Goal: Task Accomplishment & Management: Use online tool/utility

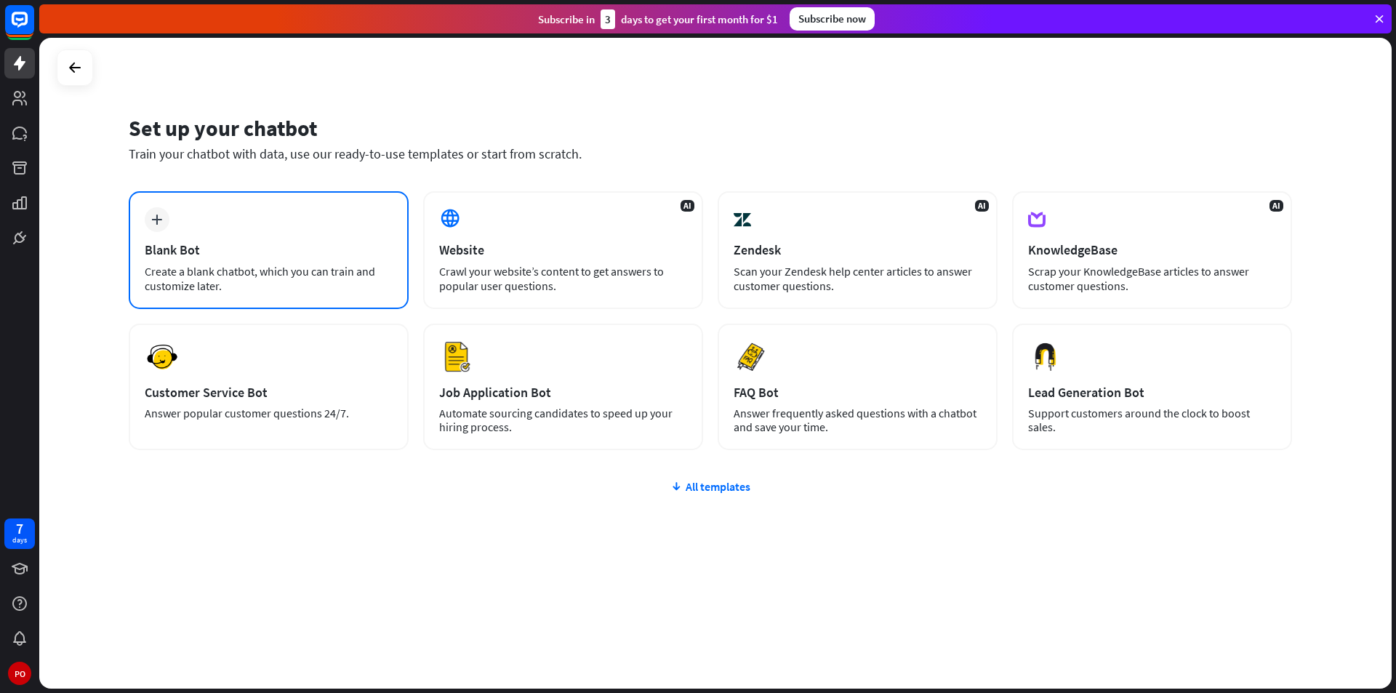
click at [297, 209] on div "plus Blank Bot Create a blank chatbot, which you can train and customize later." at bounding box center [269, 250] width 280 height 118
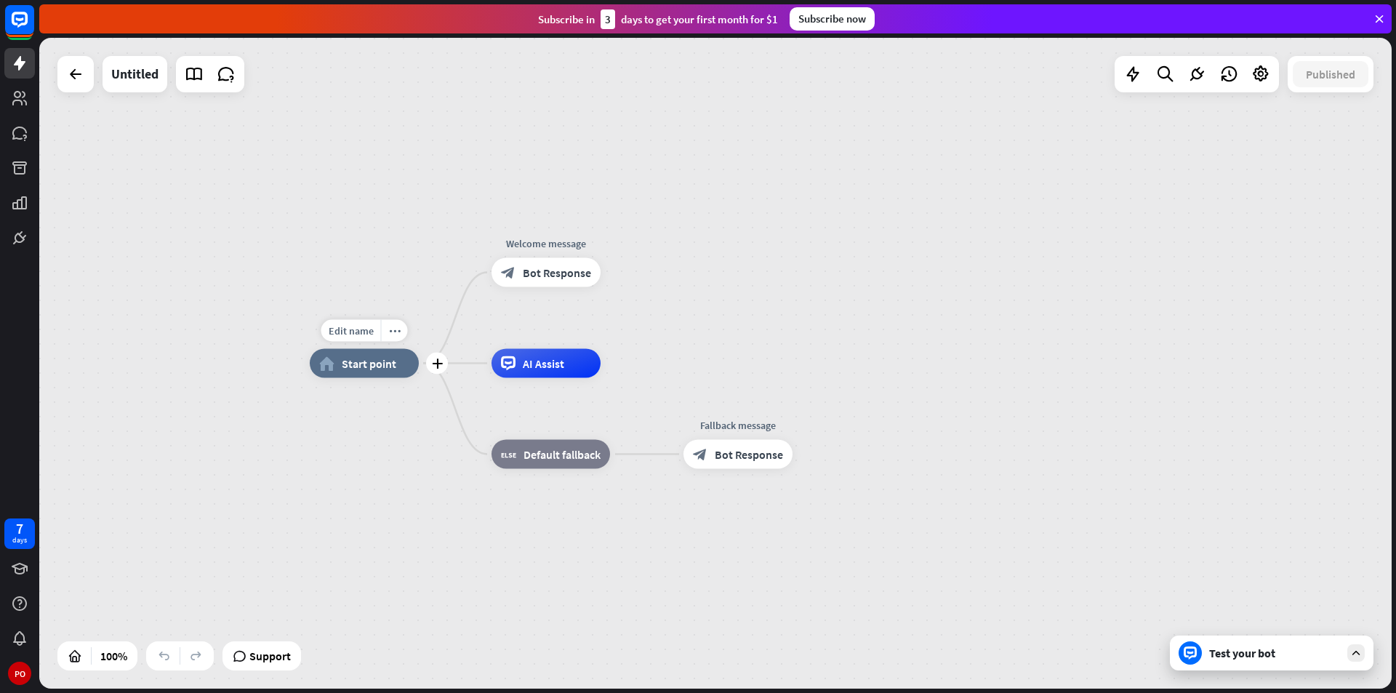
click at [361, 349] on div "Edit name more_horiz plus home_2 Start point" at bounding box center [364, 363] width 109 height 29
click at [20, 101] on icon at bounding box center [19, 98] width 15 height 15
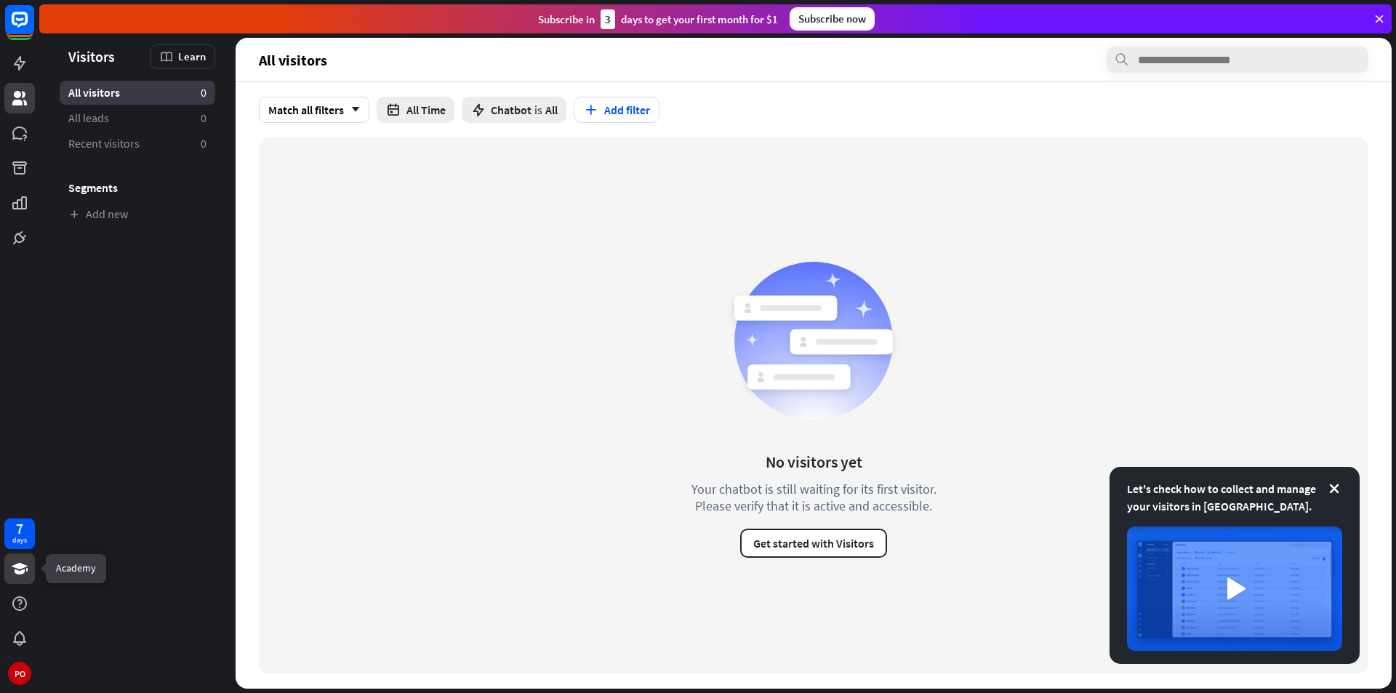
click at [17, 561] on icon at bounding box center [19, 568] width 17 height 17
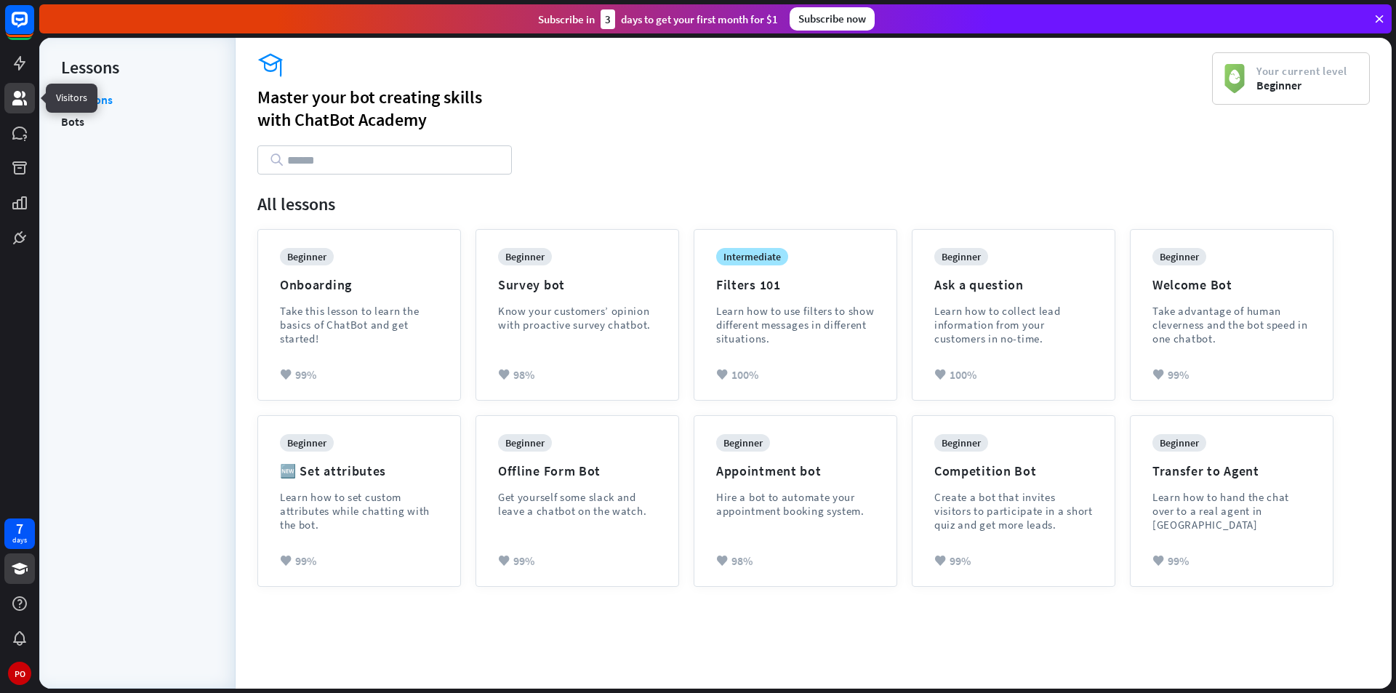
click at [26, 91] on icon at bounding box center [19, 97] width 17 height 17
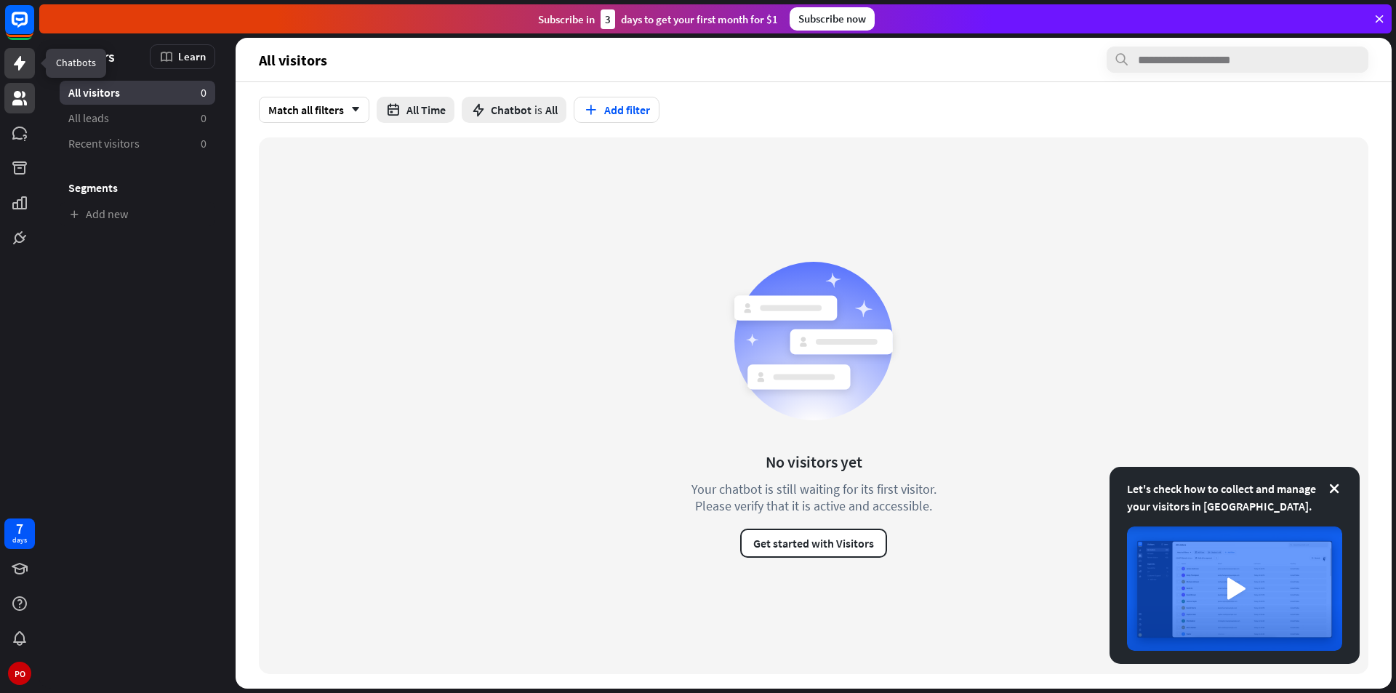
click at [23, 64] on icon at bounding box center [20, 63] width 12 height 15
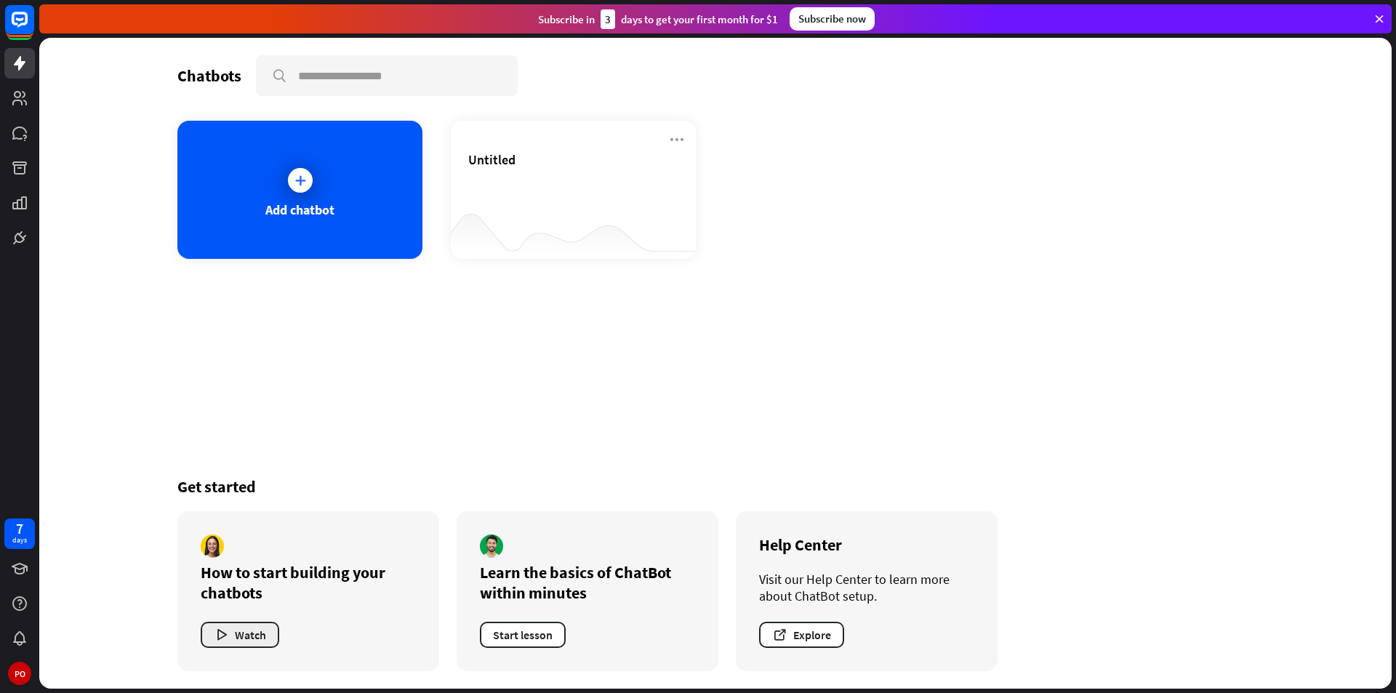
click at [247, 643] on button "Watch" at bounding box center [240, 635] width 79 height 26
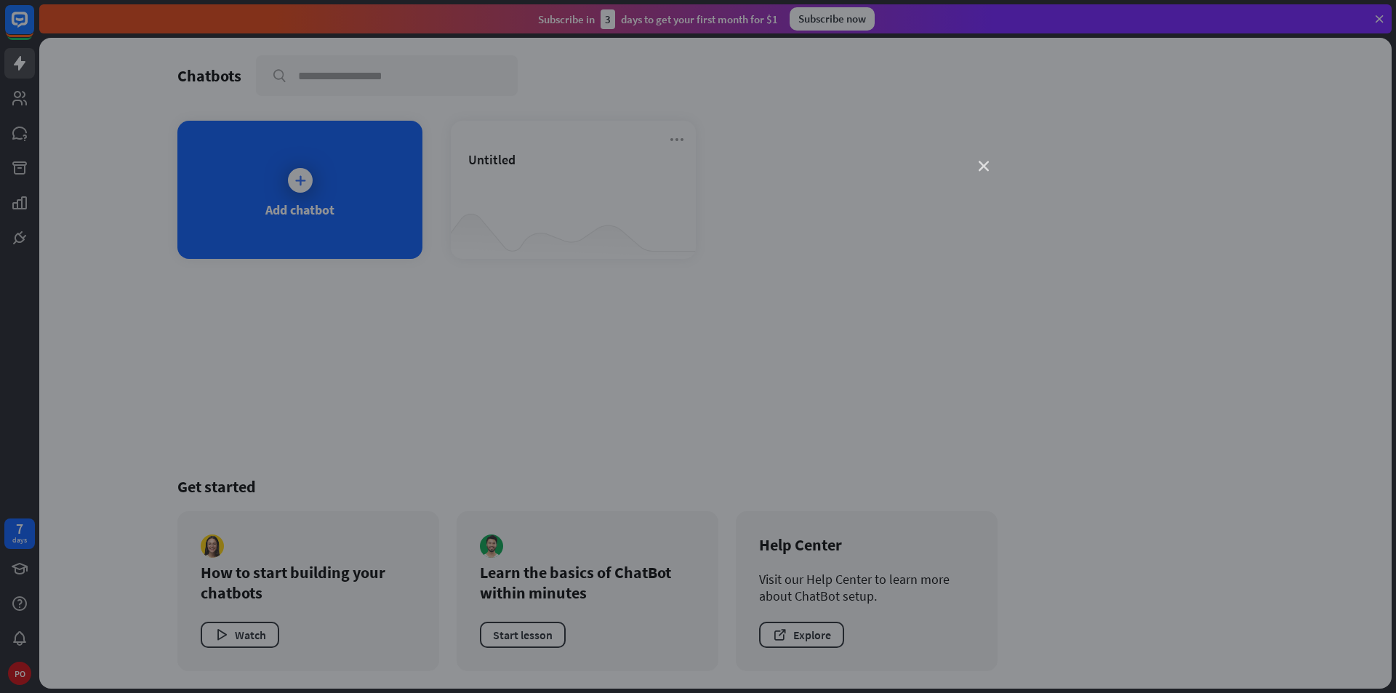
click at [984, 167] on icon "close" at bounding box center [984, 166] width 10 height 10
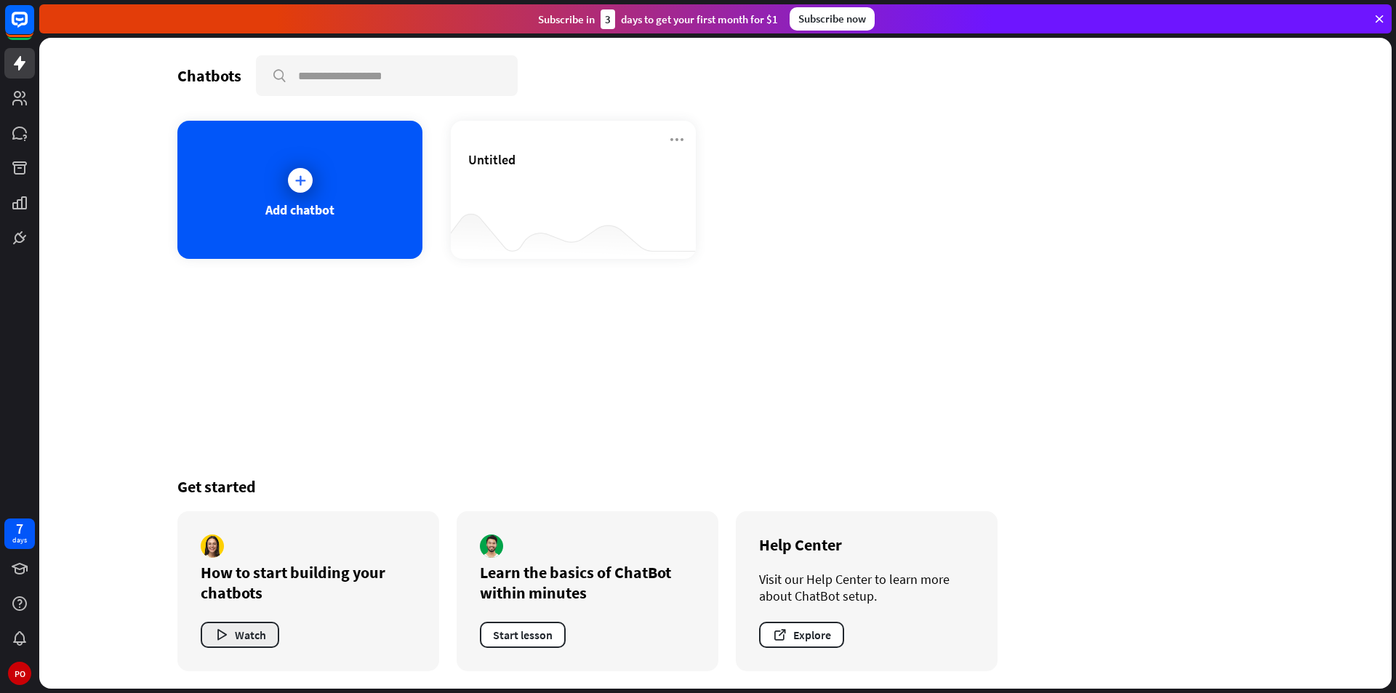
click at [242, 632] on button "Watch" at bounding box center [240, 635] width 79 height 26
click at [307, 351] on div "close" at bounding box center [698, 346] width 1396 height 693
click at [293, 161] on div "Add chatbot" at bounding box center [299, 190] width 245 height 138
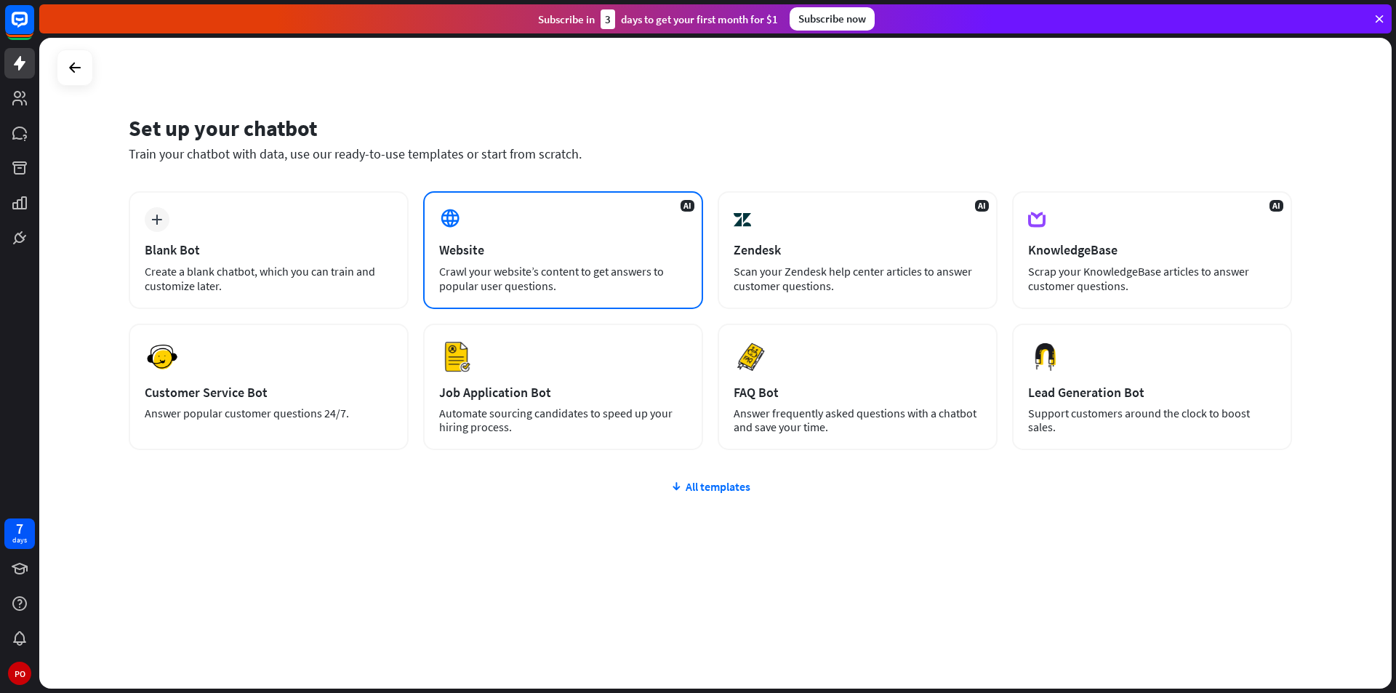
click at [603, 257] on div "Website" at bounding box center [563, 249] width 248 height 17
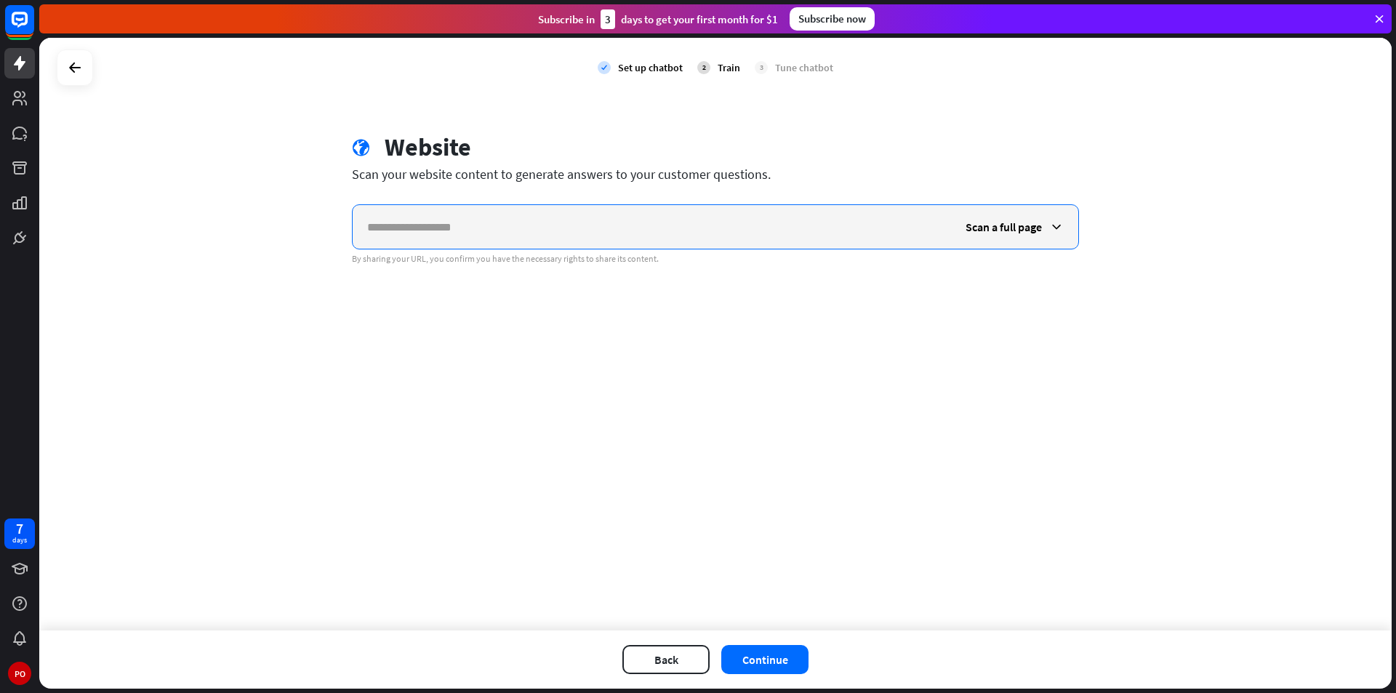
paste input "**********"
type input "**********"
click at [1009, 228] on span "Scan a full page" at bounding box center [1004, 227] width 76 height 15
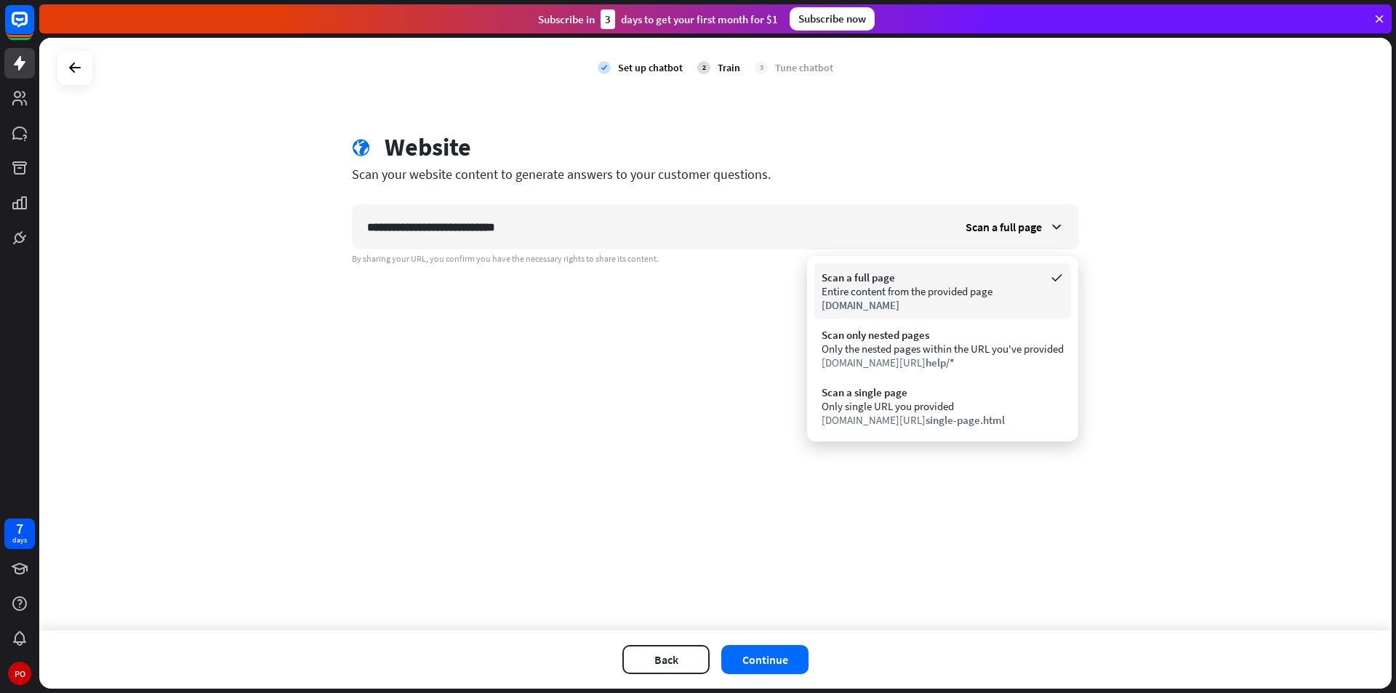
click at [966, 290] on div "Entire content from the provided page" at bounding box center [943, 291] width 242 height 14
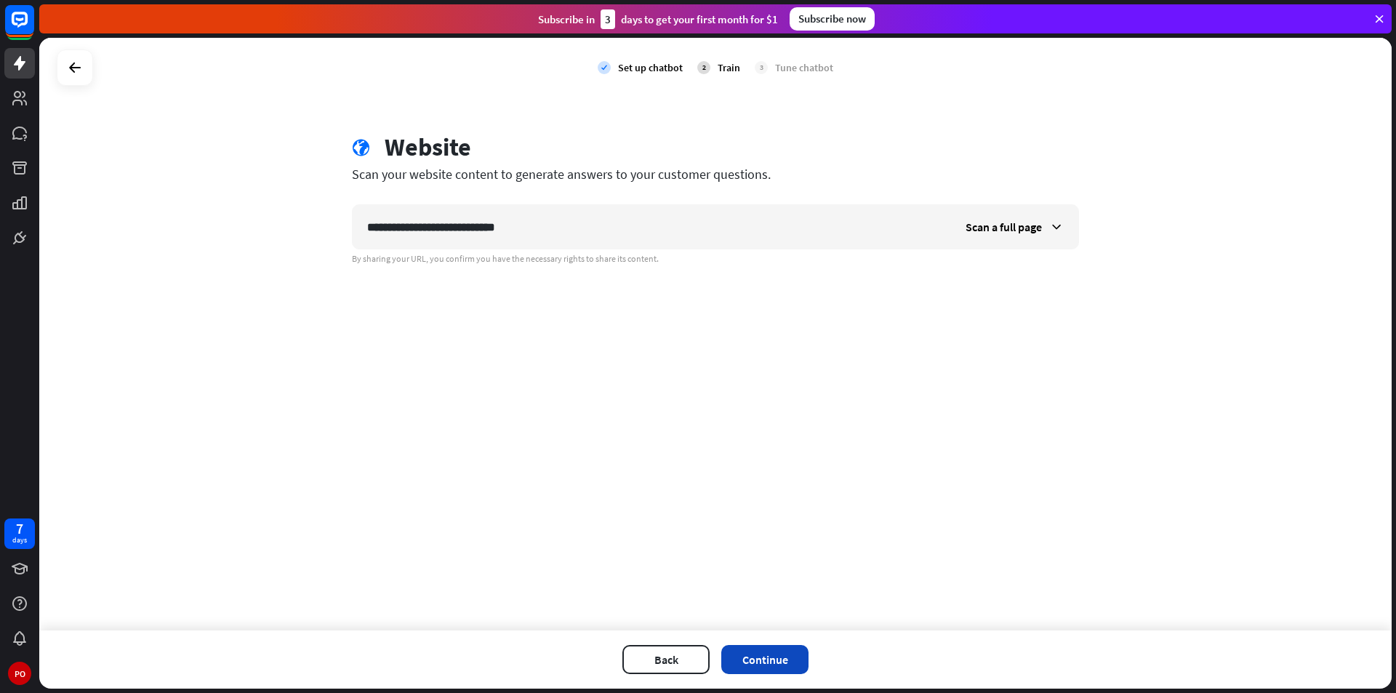
click at [769, 660] on button "Continue" at bounding box center [764, 659] width 87 height 29
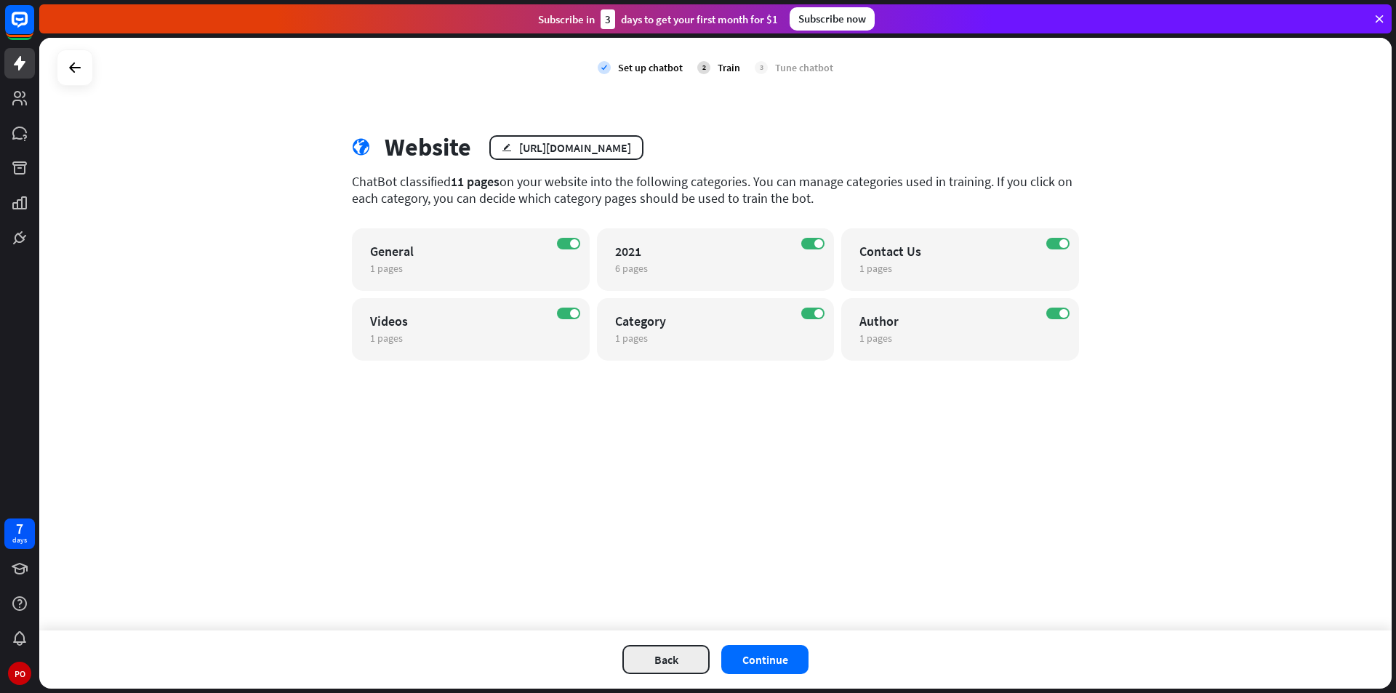
click at [650, 651] on button "Back" at bounding box center [665, 659] width 87 height 29
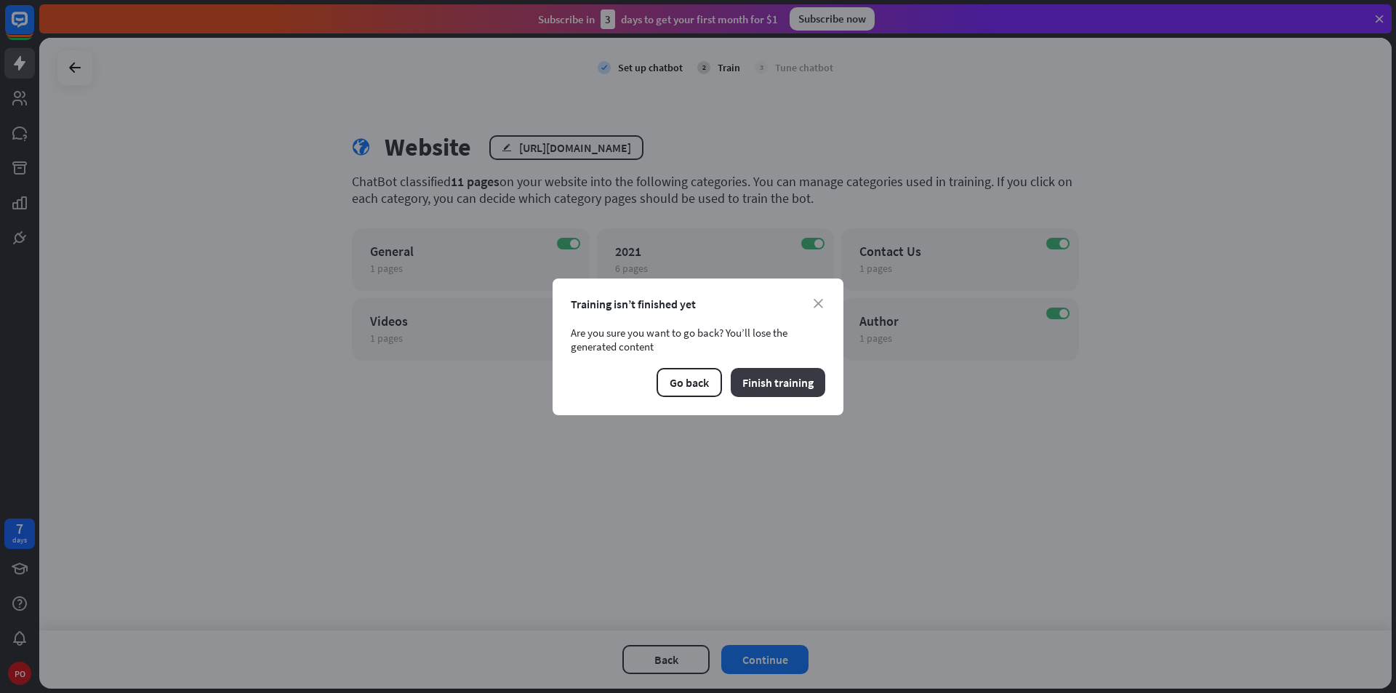
click at [740, 377] on button "Finish training" at bounding box center [778, 382] width 95 height 29
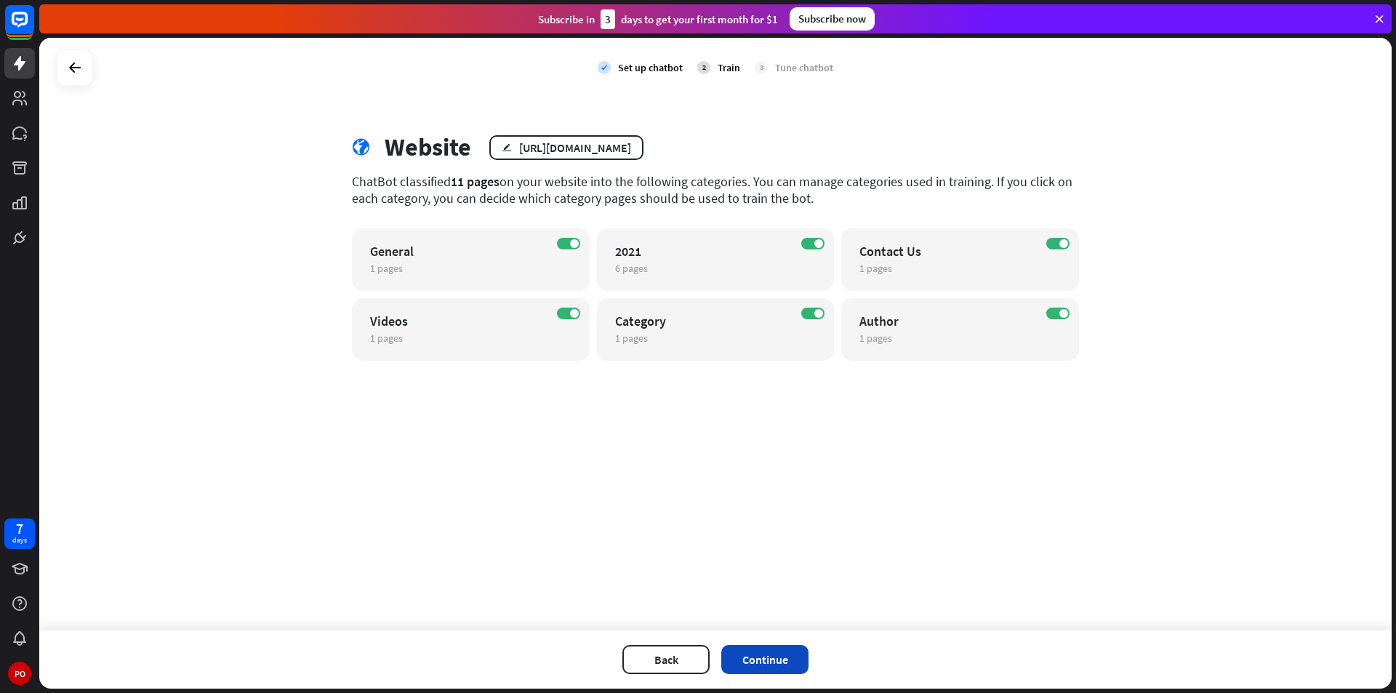
click at [748, 663] on button "Continue" at bounding box center [764, 659] width 87 height 29
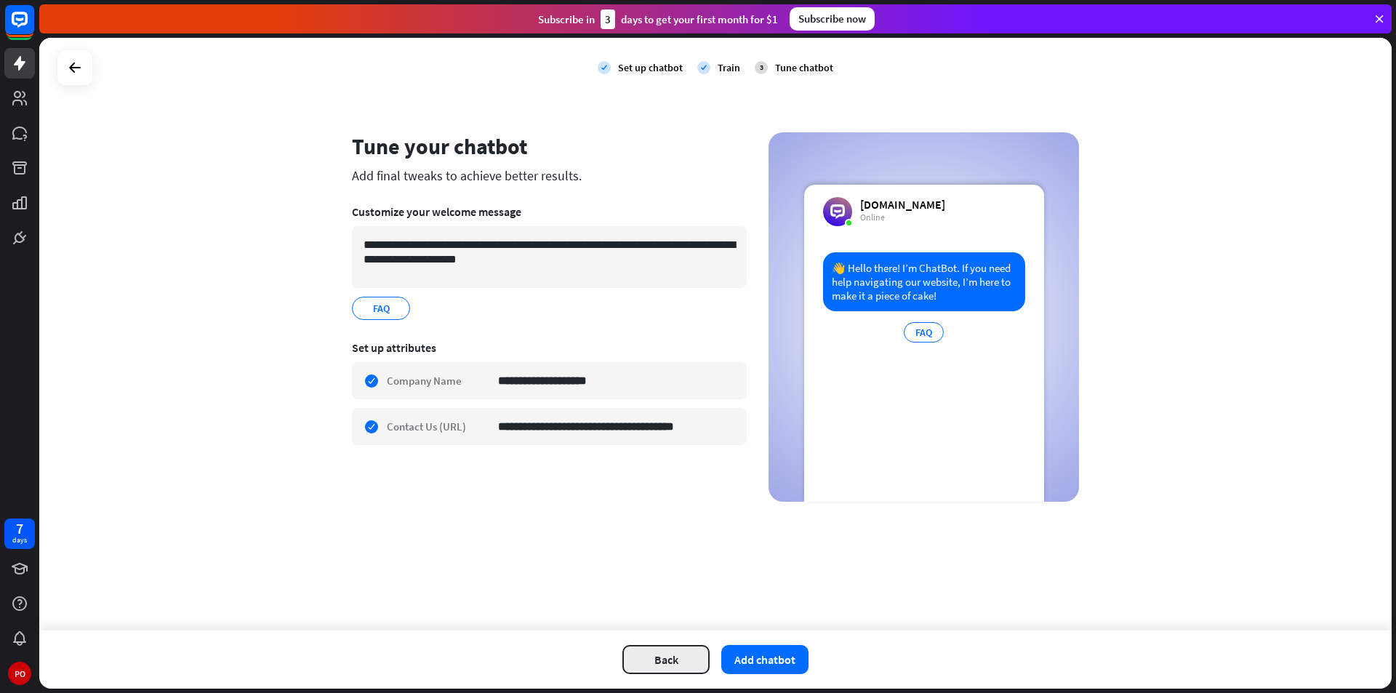
click at [665, 664] on button "Back" at bounding box center [665, 659] width 87 height 29
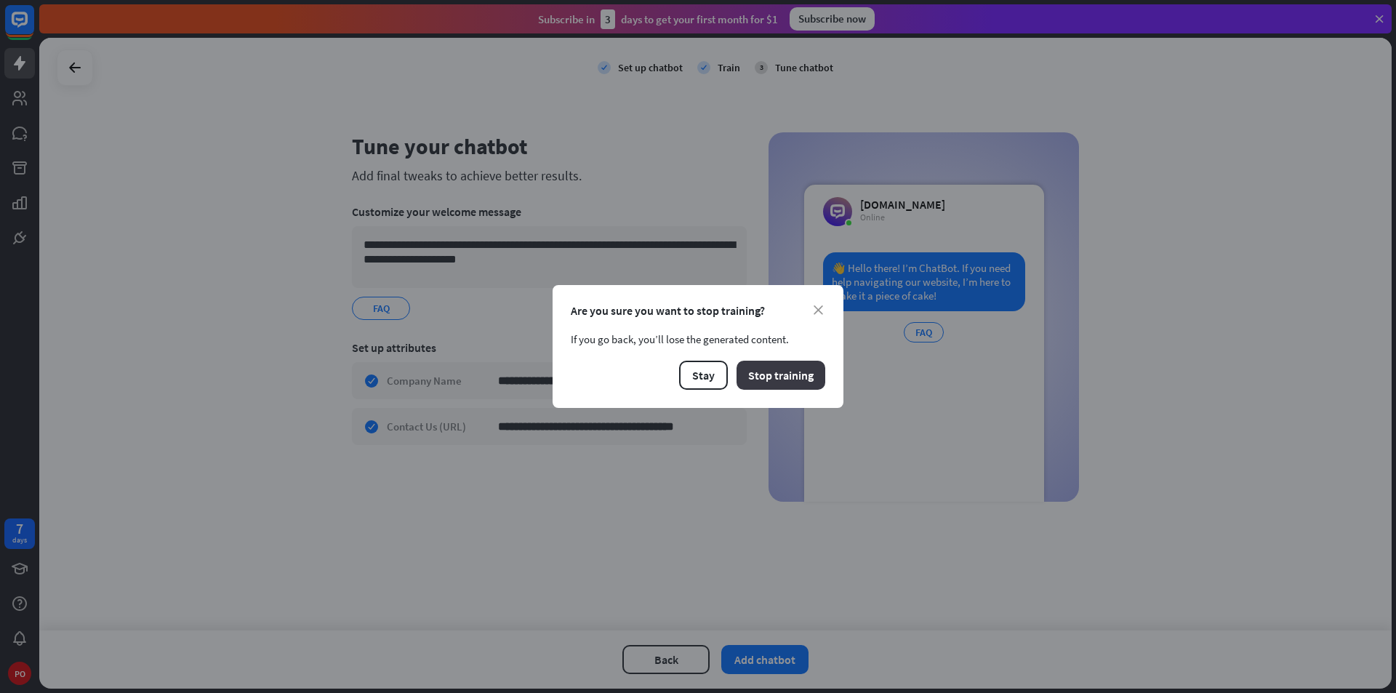
click at [775, 377] on button "Stop training" at bounding box center [781, 375] width 89 height 29
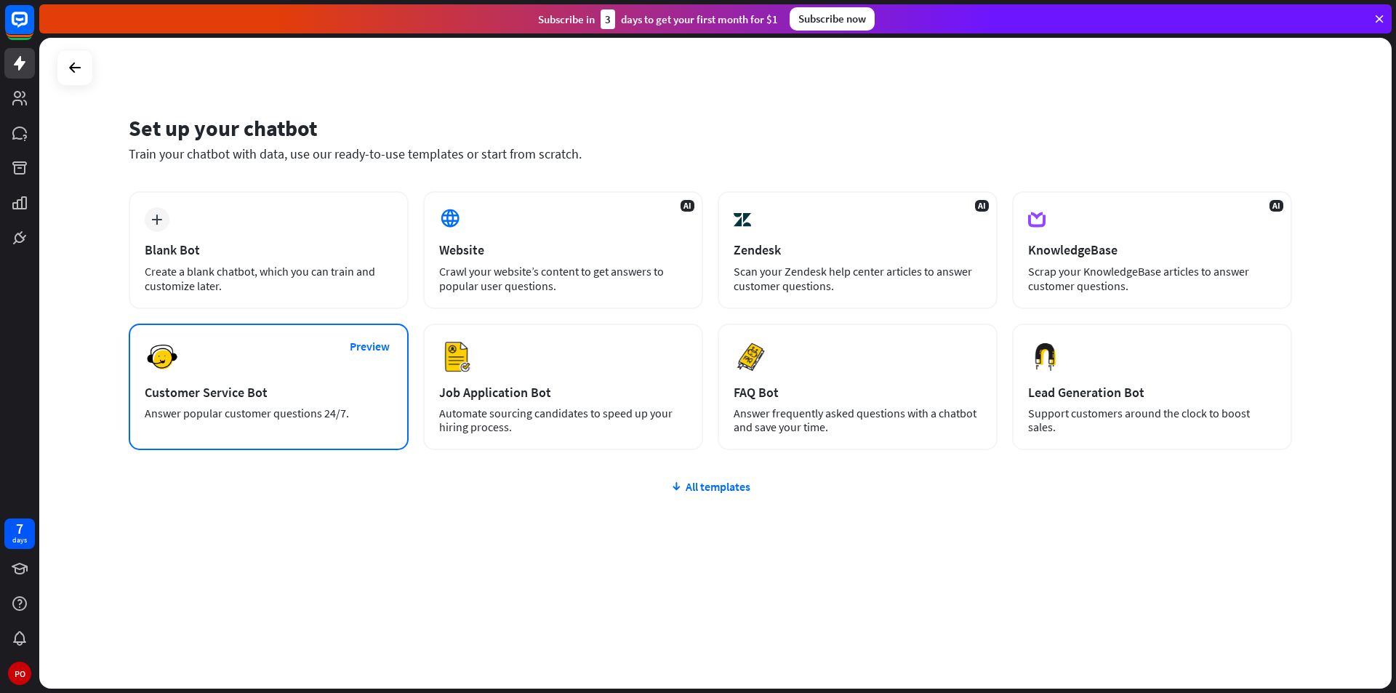
click at [251, 390] on div "Customer Service Bot" at bounding box center [269, 392] width 248 height 17
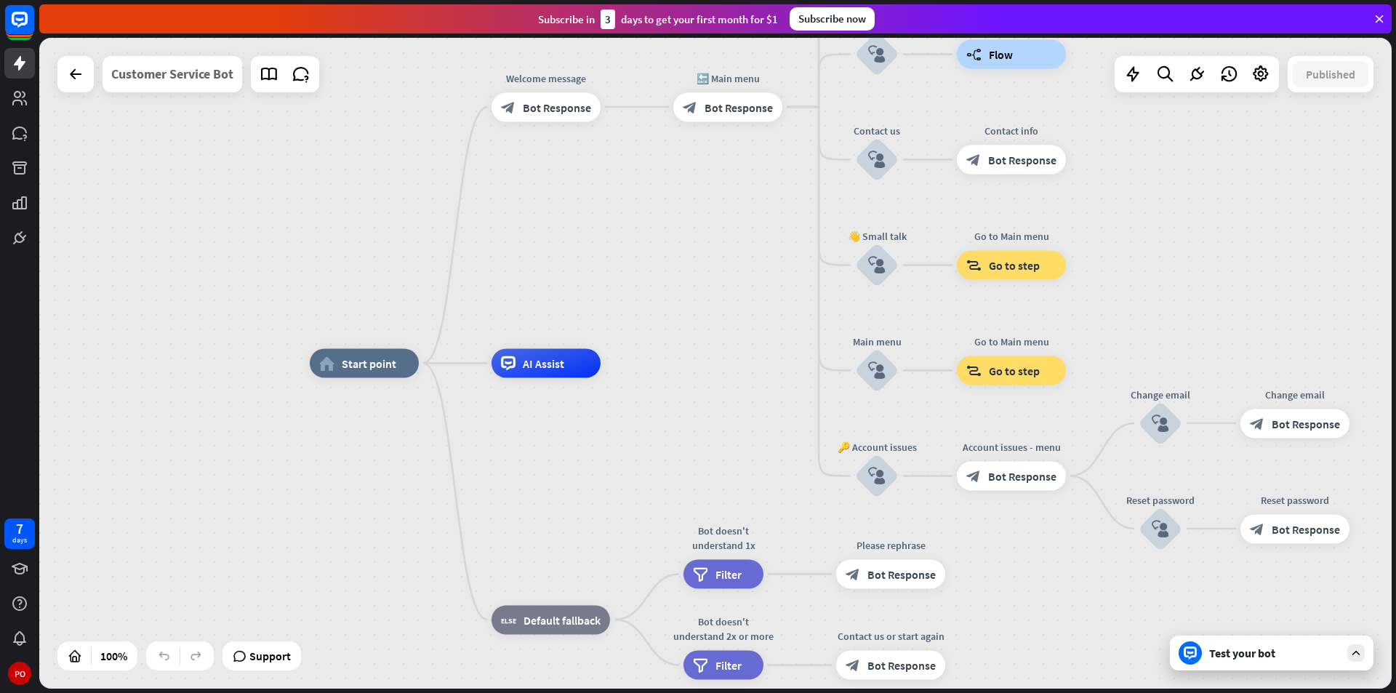
click at [180, 70] on div "Customer Service Bot" at bounding box center [172, 74] width 122 height 36
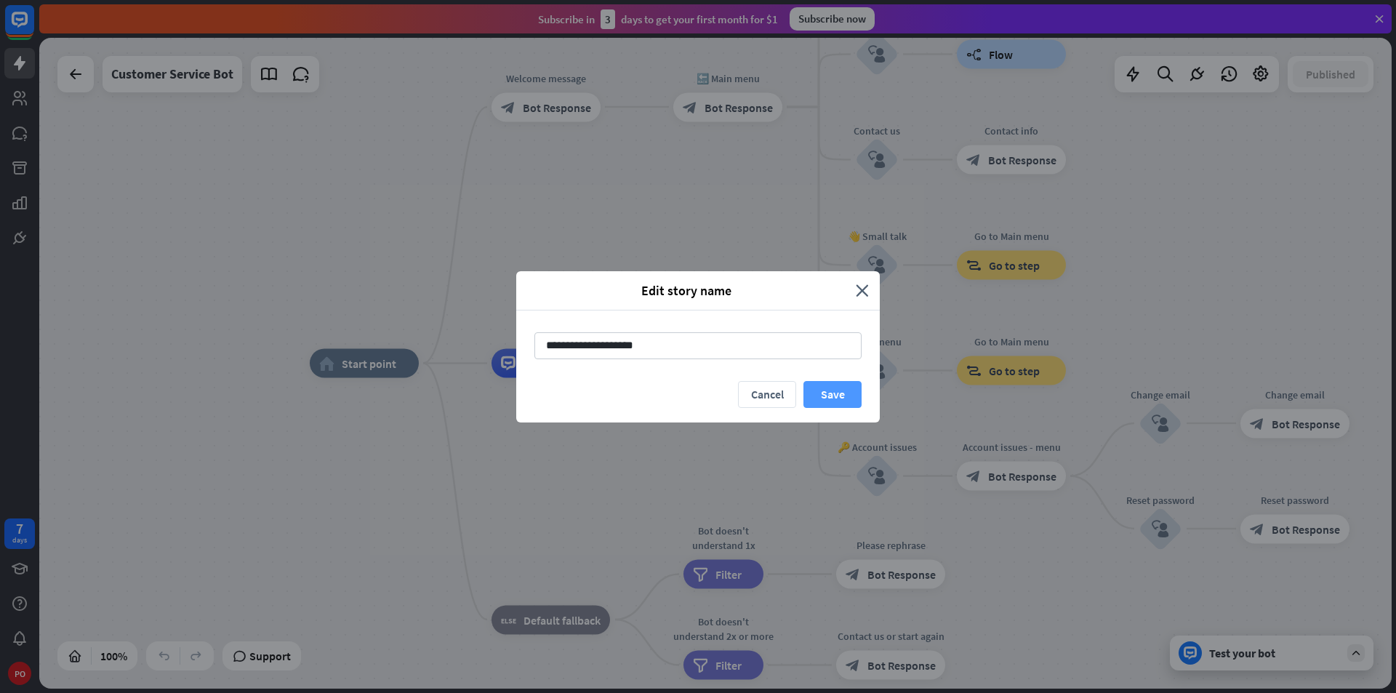
click at [833, 395] on button "Save" at bounding box center [833, 394] width 58 height 27
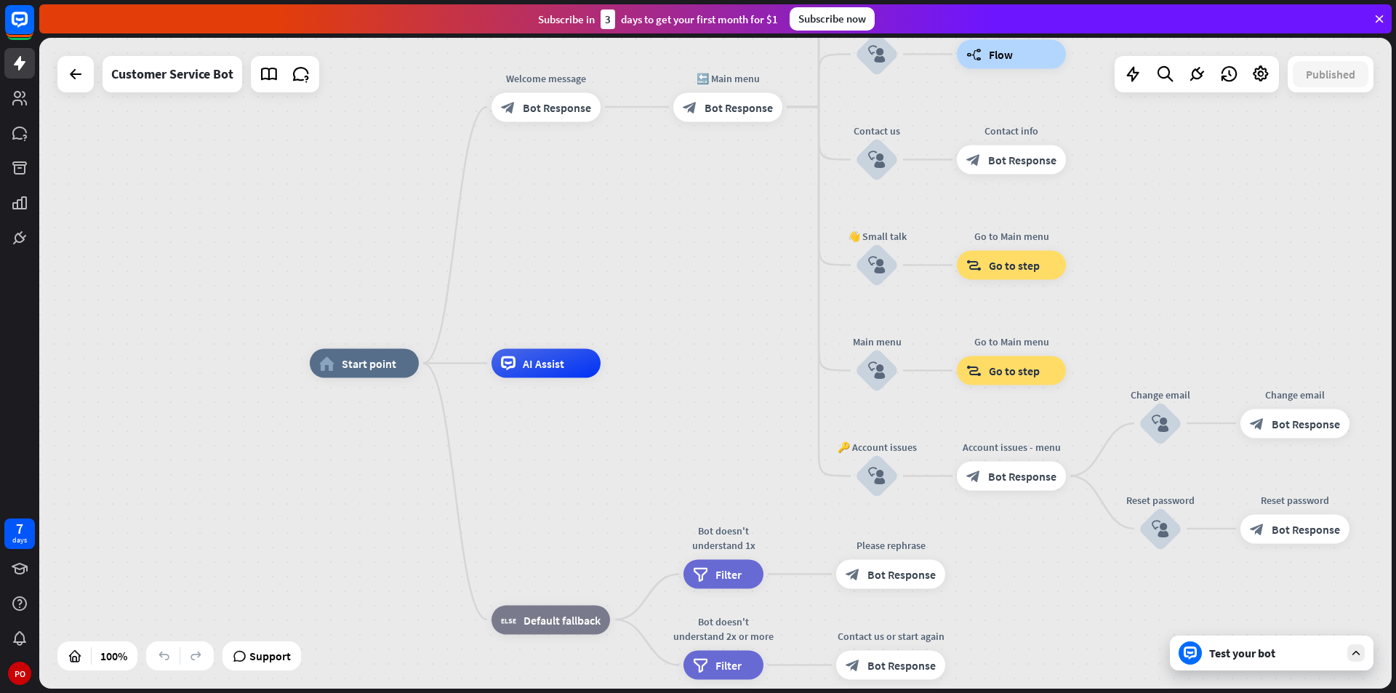
click at [182, 276] on div "home_2 Start point Welcome message block_bot_response Bot Response 🔙 Main menu …" at bounding box center [715, 363] width 1353 height 651
click at [1378, 25] on icon at bounding box center [1379, 18] width 13 height 13
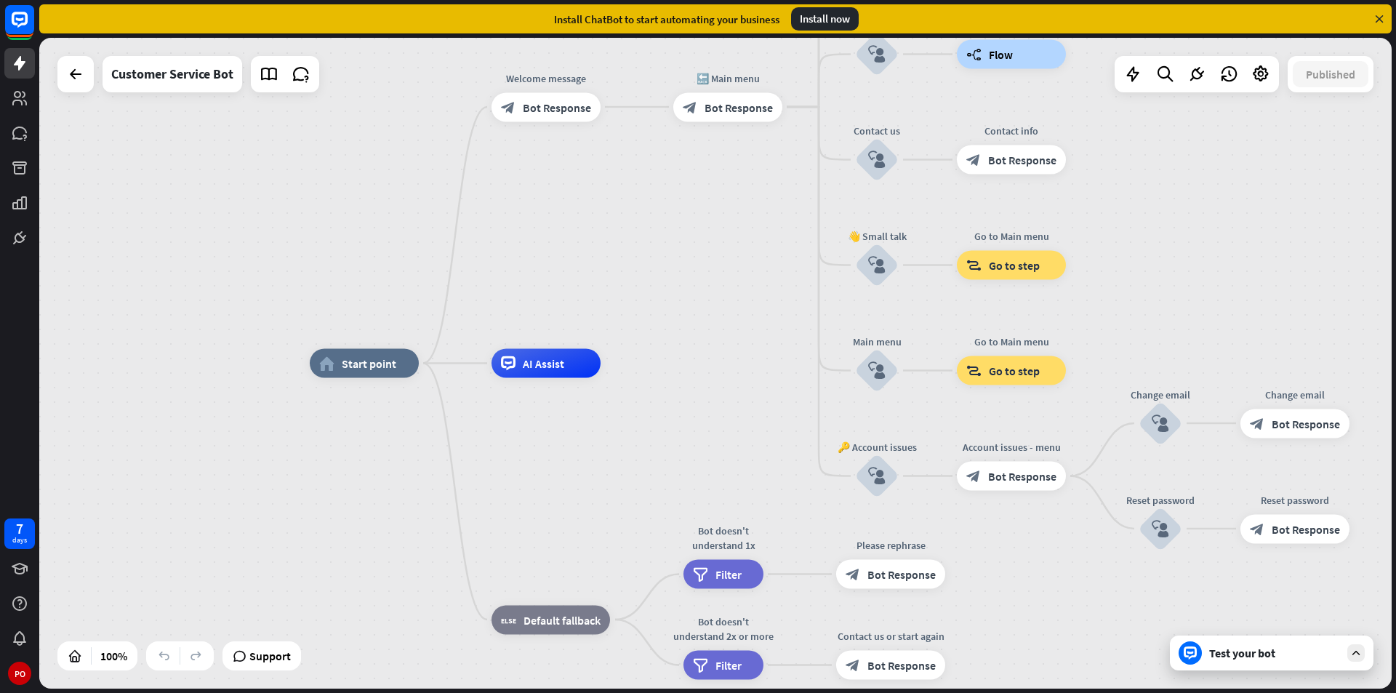
click at [1378, 23] on icon at bounding box center [1379, 18] width 13 height 13
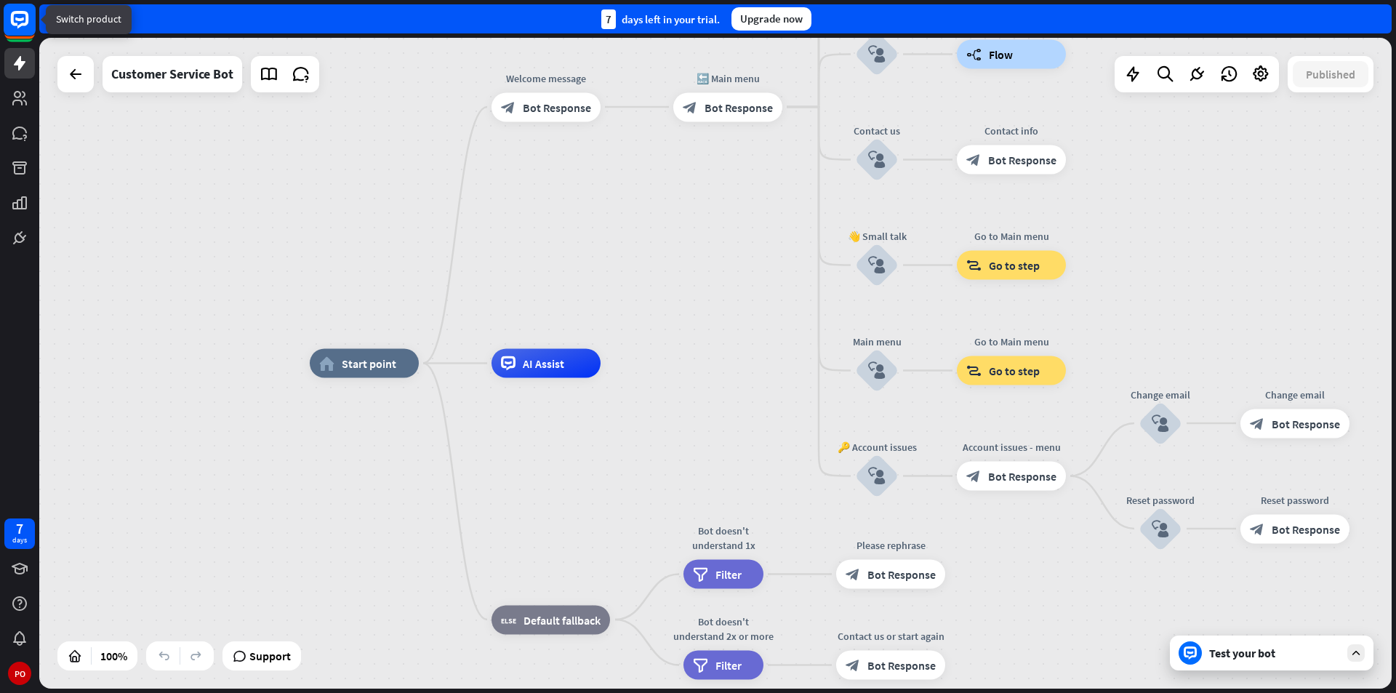
click at [19, 23] on rect at bounding box center [20, 20] width 32 height 32
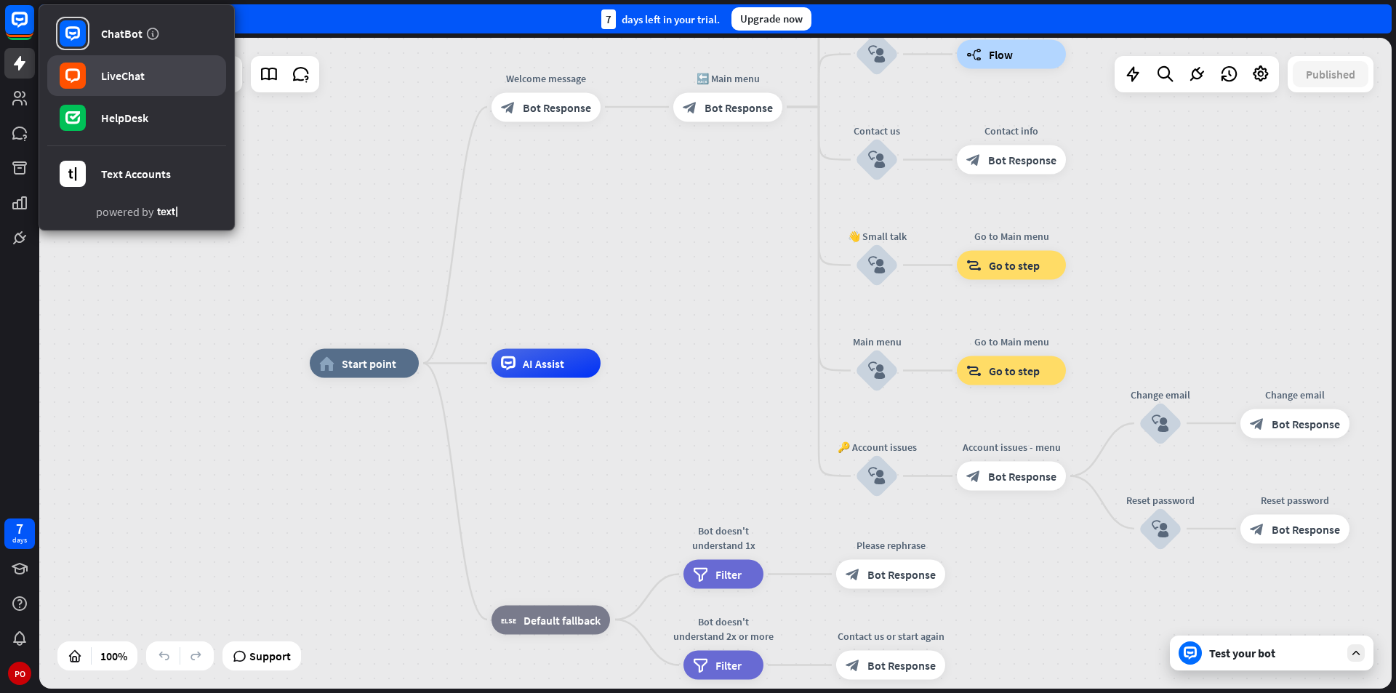
click at [119, 76] on div "LiveChat" at bounding box center [123, 75] width 44 height 15
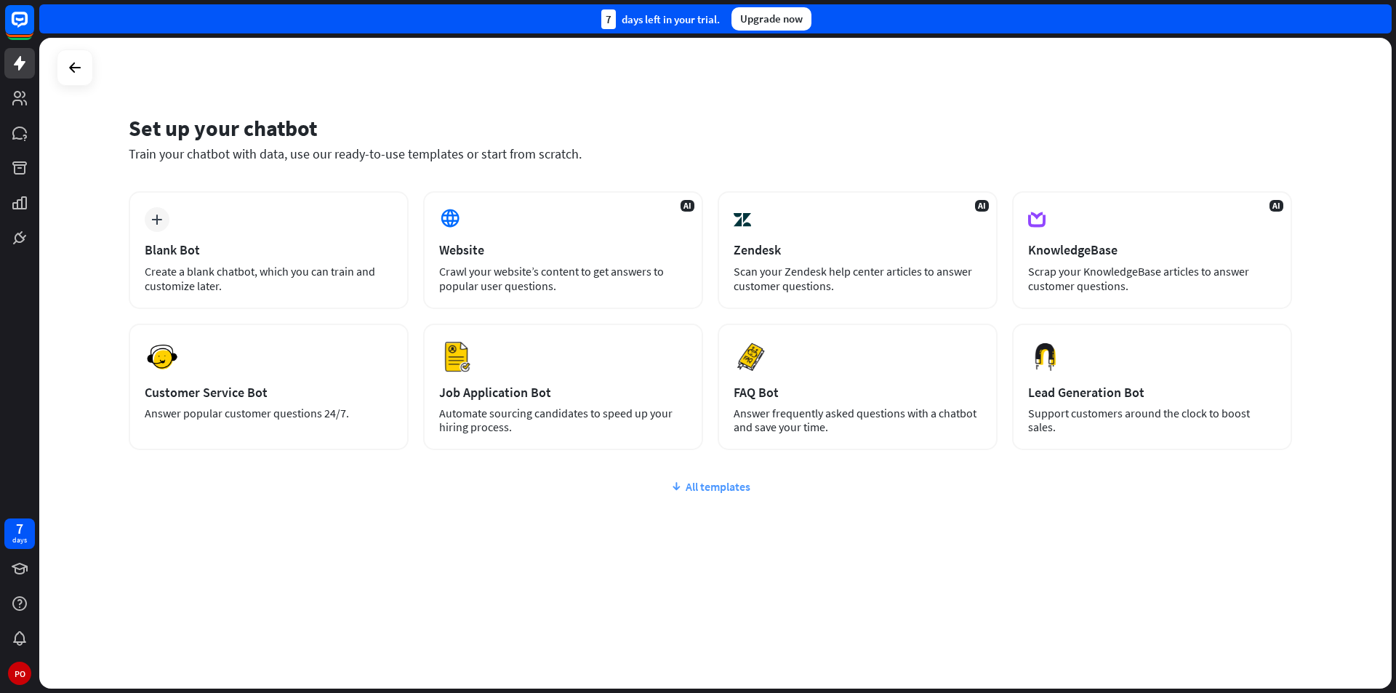
click at [693, 489] on div "All templates" at bounding box center [710, 486] width 1163 height 15
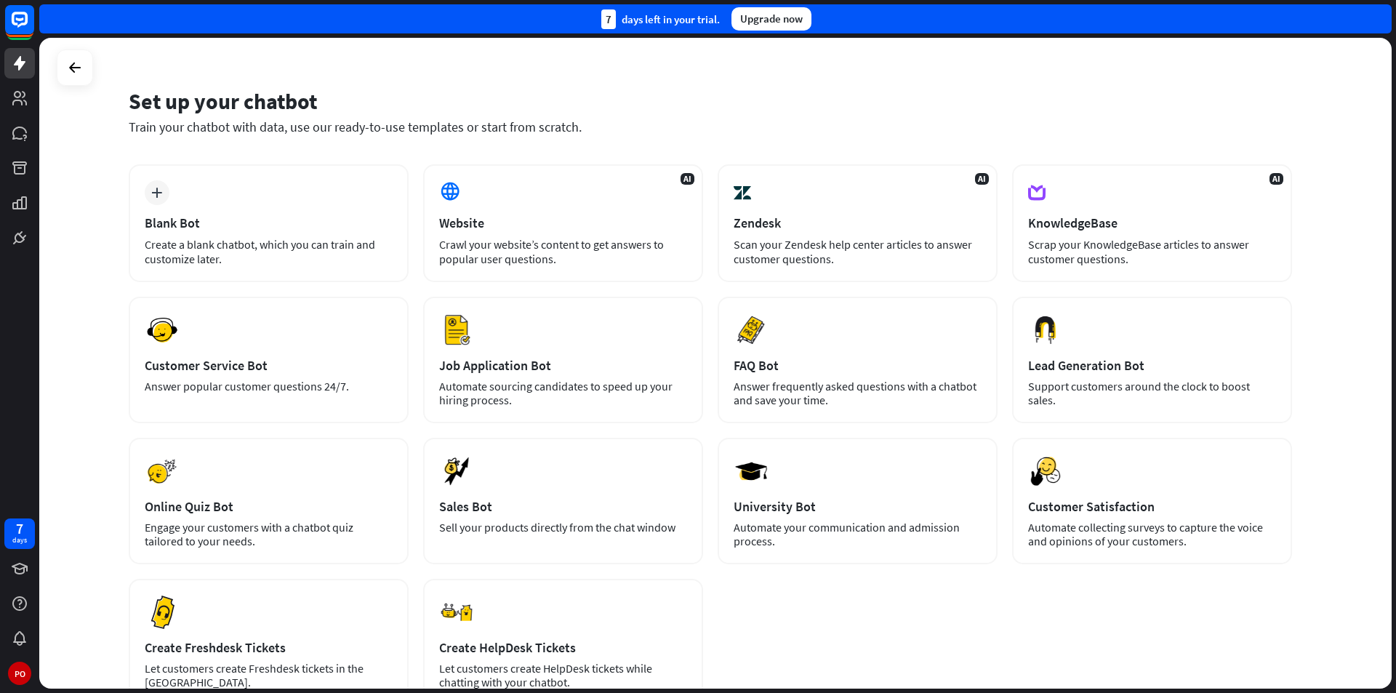
scroll to position [46, 0]
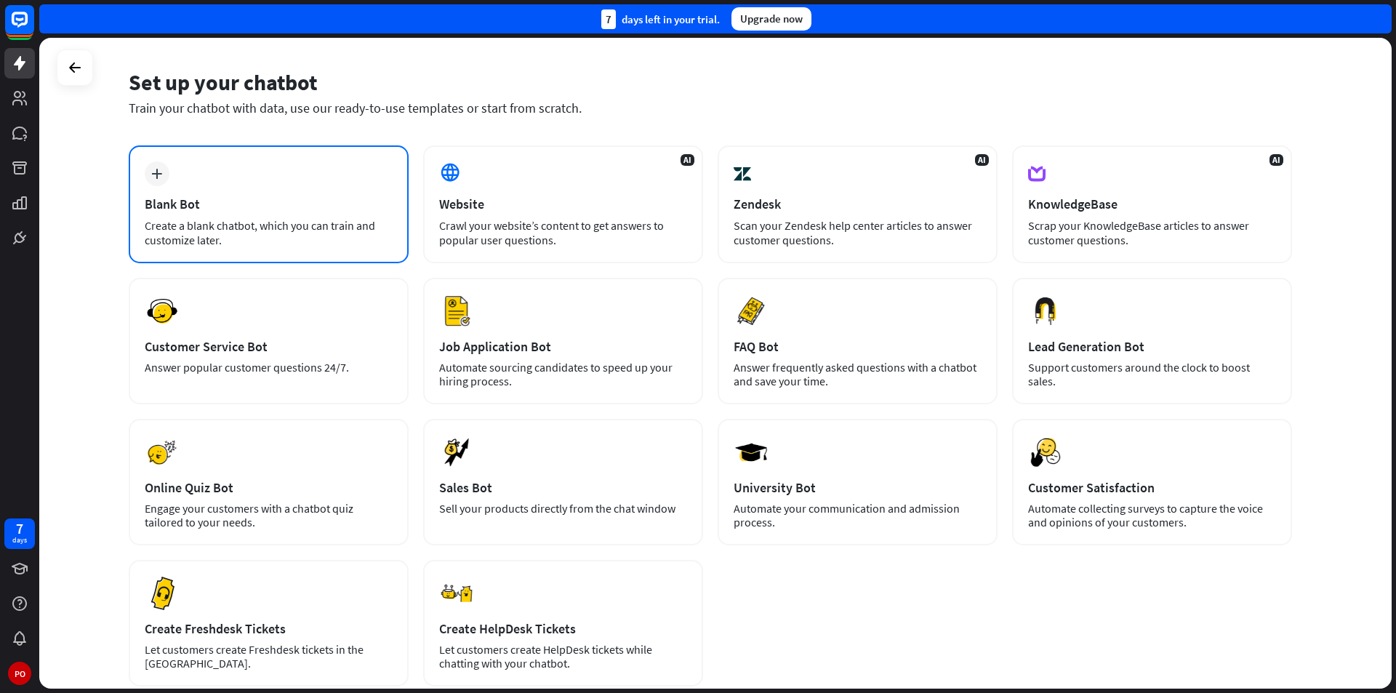
click at [186, 188] on div "plus Blank Bot Create a blank chatbot, which you can train and customize later." at bounding box center [269, 204] width 280 height 118
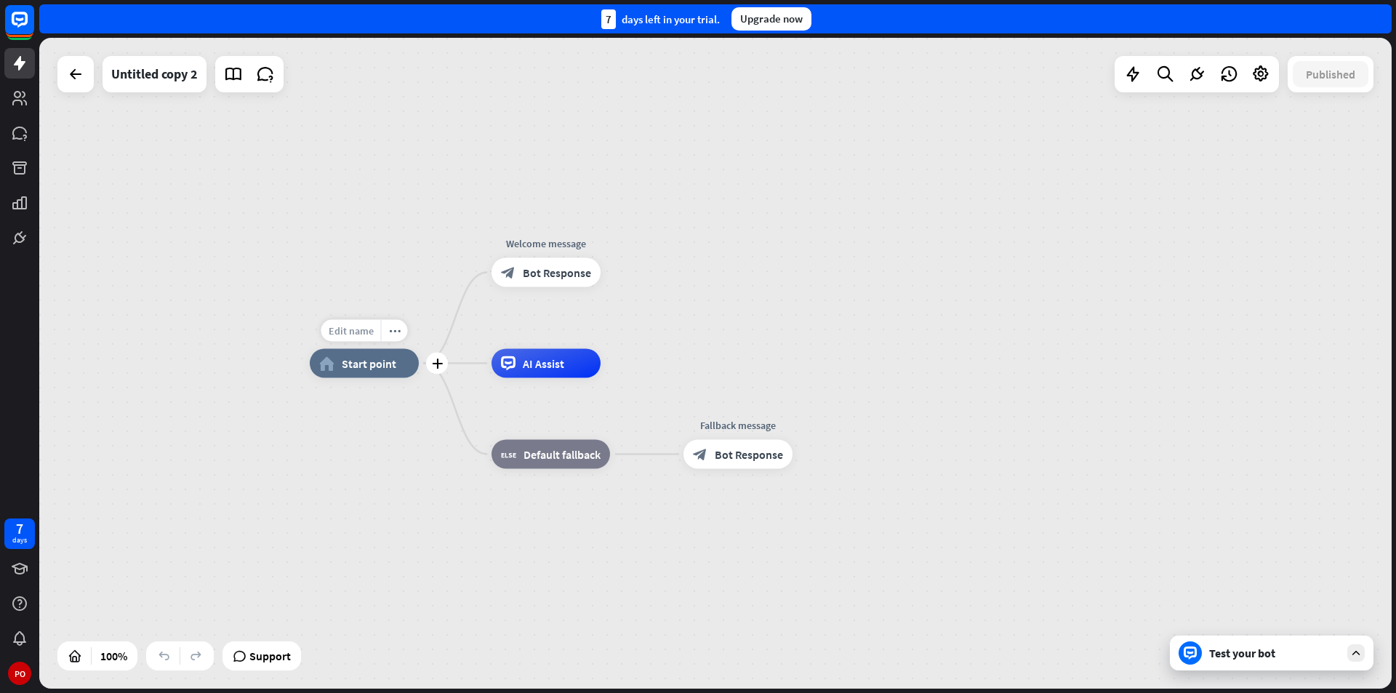
click at [352, 328] on span "Edit name" at bounding box center [351, 330] width 45 height 13
click at [1254, 646] on div "Test your bot" at bounding box center [1274, 653] width 131 height 15
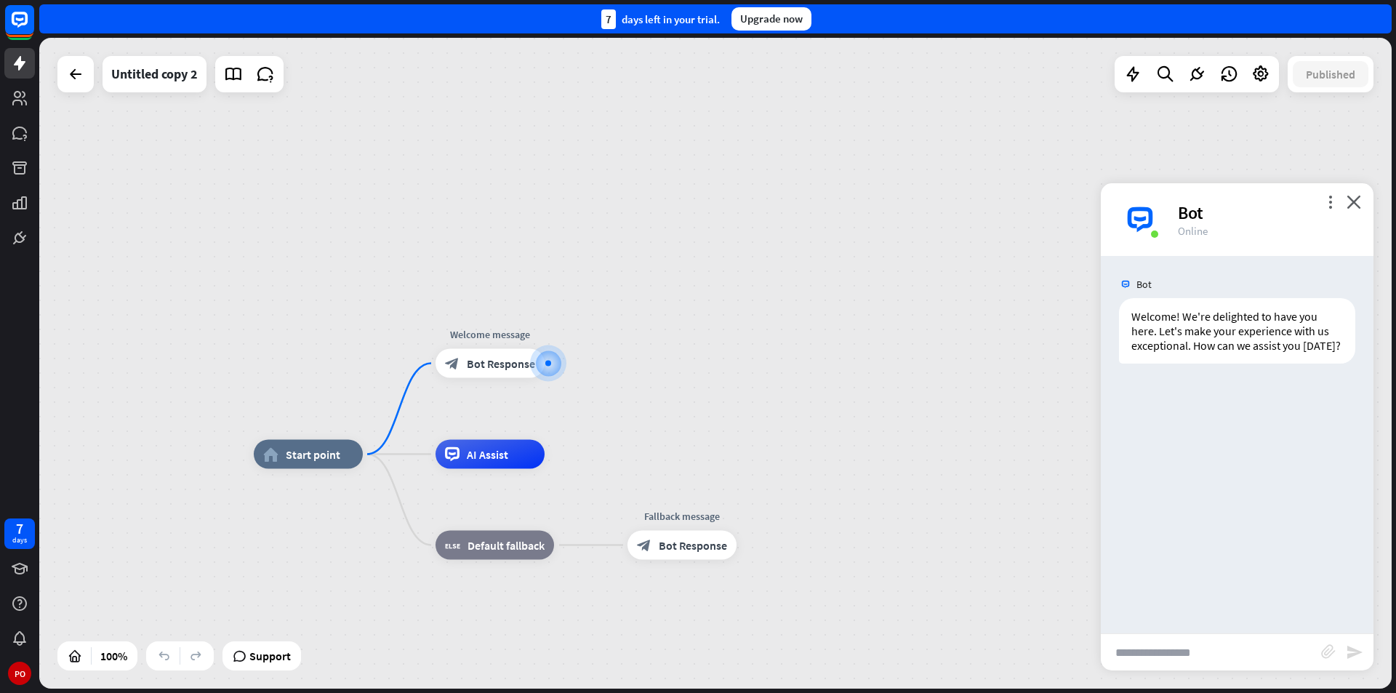
click at [1210, 371] on div "Bot Welcome! We're delighted to have you here. Let's make your experience with …" at bounding box center [1237, 444] width 273 height 377
click at [1209, 384] on div "Bot Welcome! We're delighted to have you here. Let's make your experience with …" at bounding box center [1237, 444] width 273 height 377
click at [1212, 283] on div "Bot" at bounding box center [1237, 285] width 273 height 28
click at [1179, 294] on div "Bot" at bounding box center [1237, 285] width 273 height 28
click at [1174, 656] on input "text" at bounding box center [1211, 652] width 220 height 36
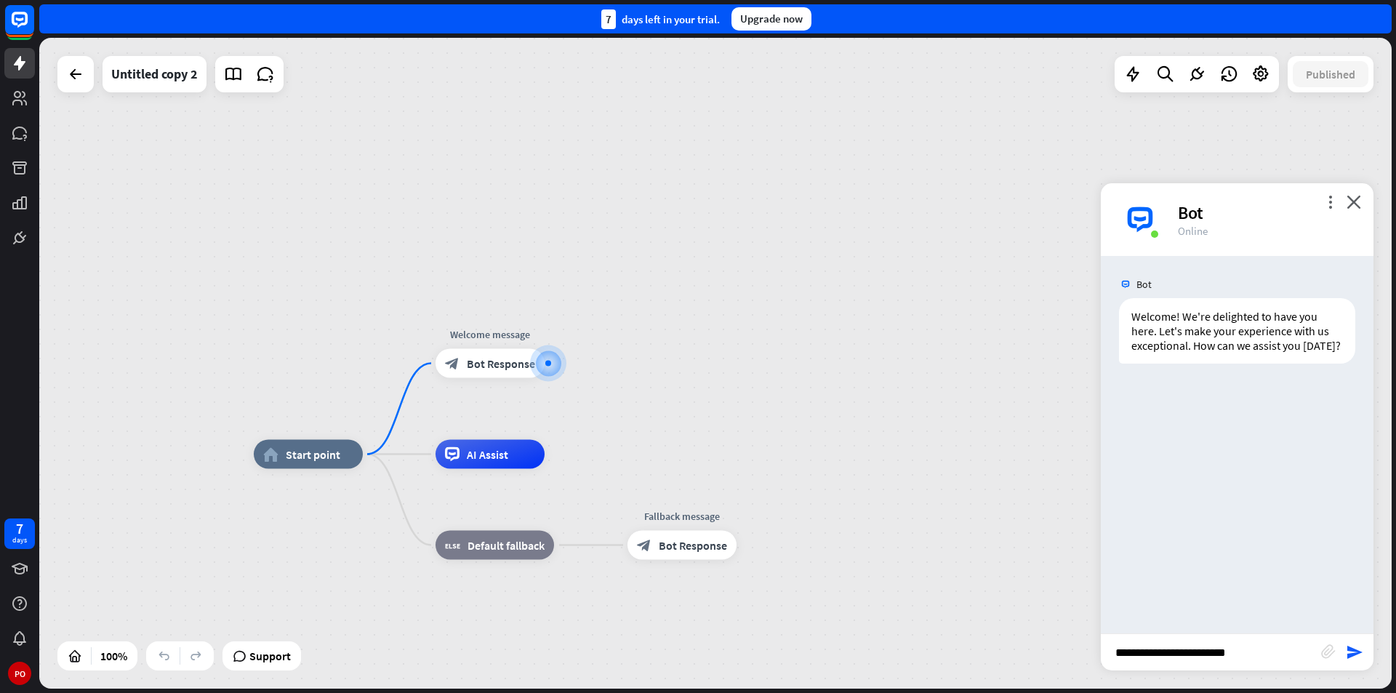
type input "**********"
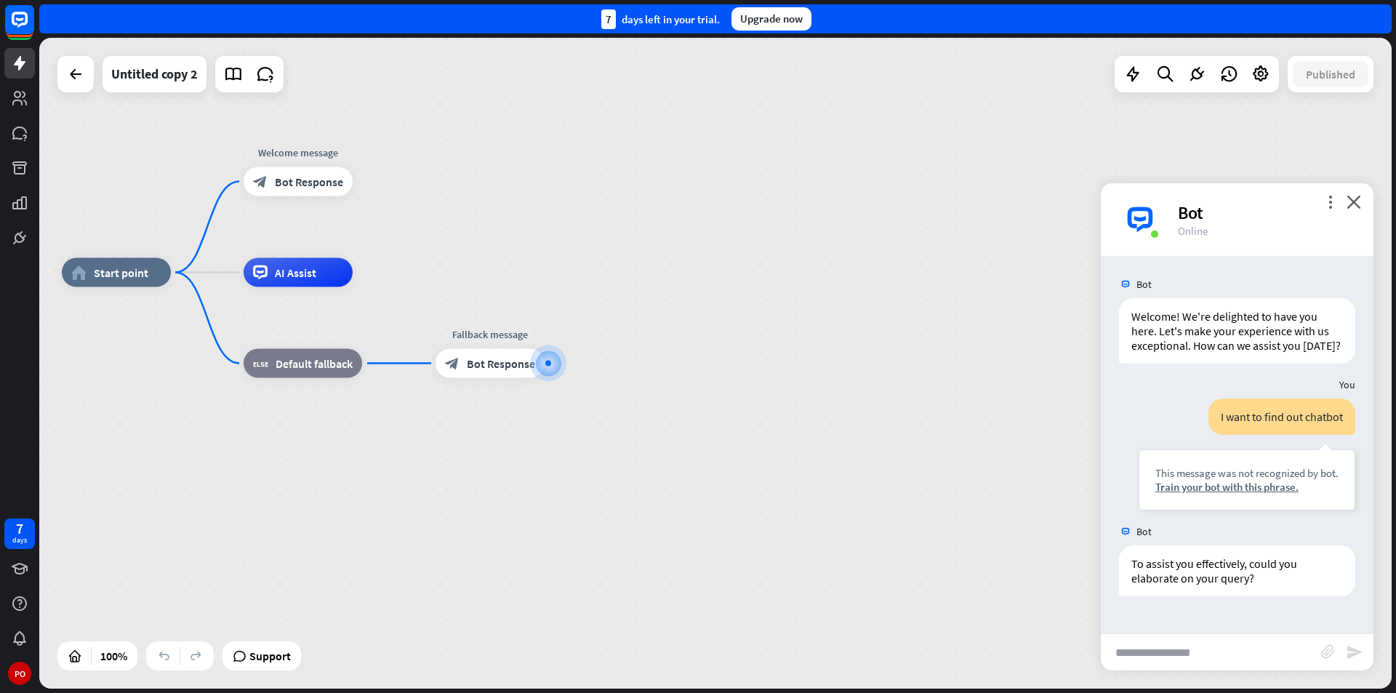
click at [1171, 650] on input "text" at bounding box center [1211, 652] width 220 height 36
type input "**********"
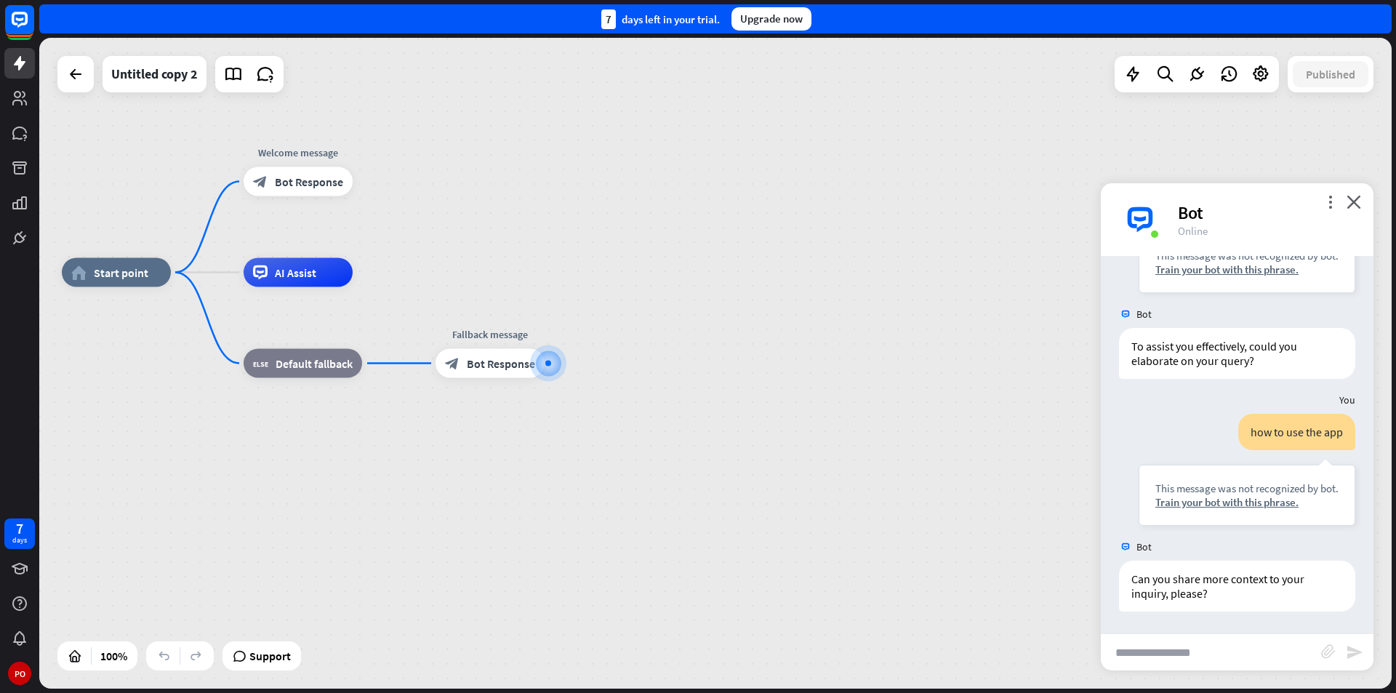
scroll to position [232, 0]
